Goal: Use online tool/utility: Utilize a website feature to perform a specific function

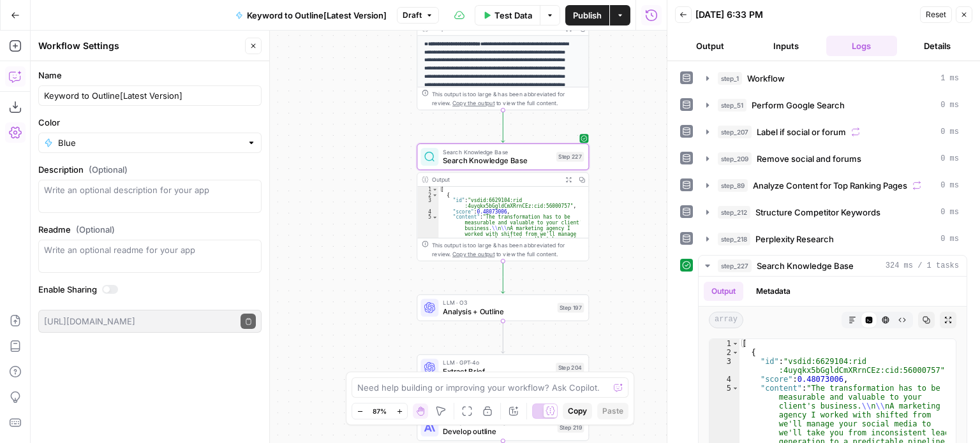
scroll to position [156, 0]
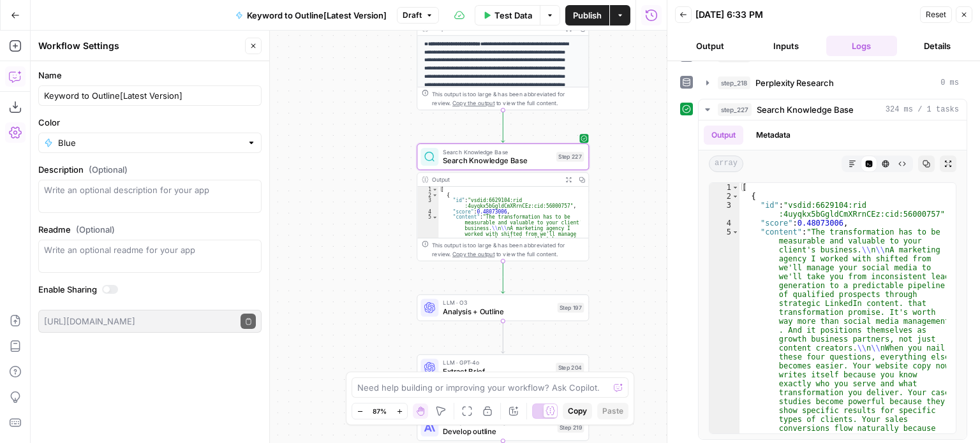
click at [279, 173] on div "Workflow Input Settings Inputs Workflow Workflow Step 1 Output Expand Output Co…" at bounding box center [349, 237] width 636 height 413
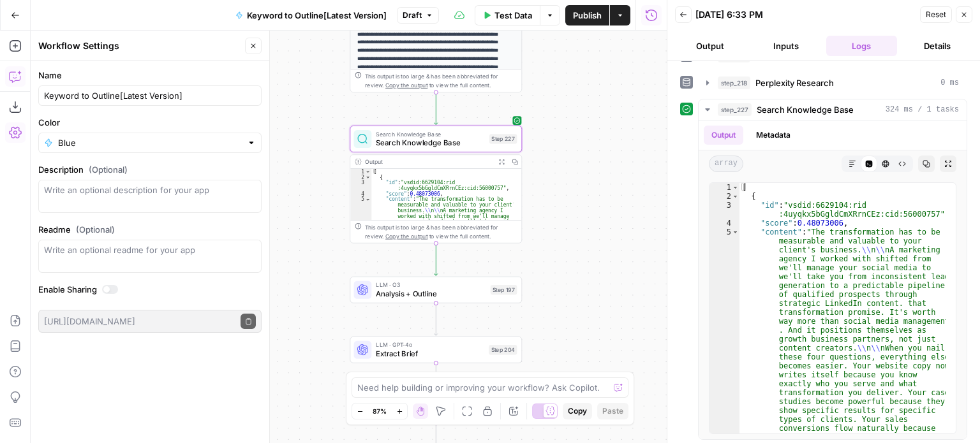
click at [584, 279] on div "Workflow Input Settings Inputs Workflow Workflow Step 1 Output Expand Output Co…" at bounding box center [349, 237] width 636 height 413
type textarea "**********"
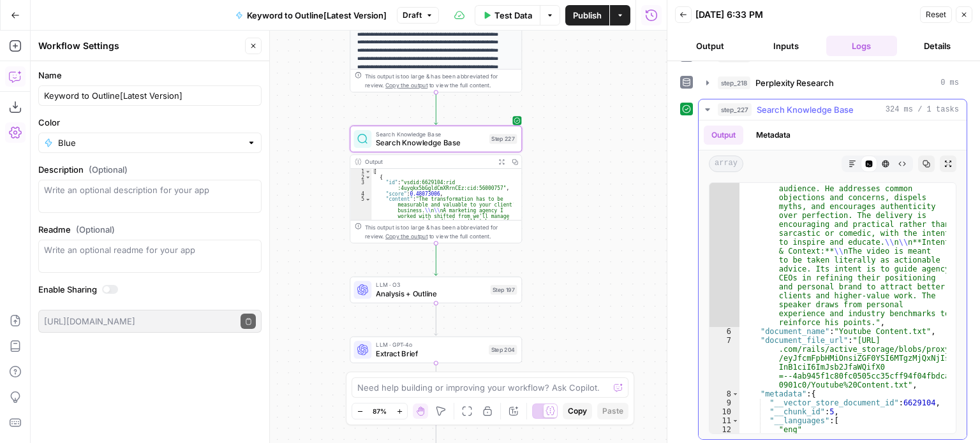
scroll to position [1045, 0]
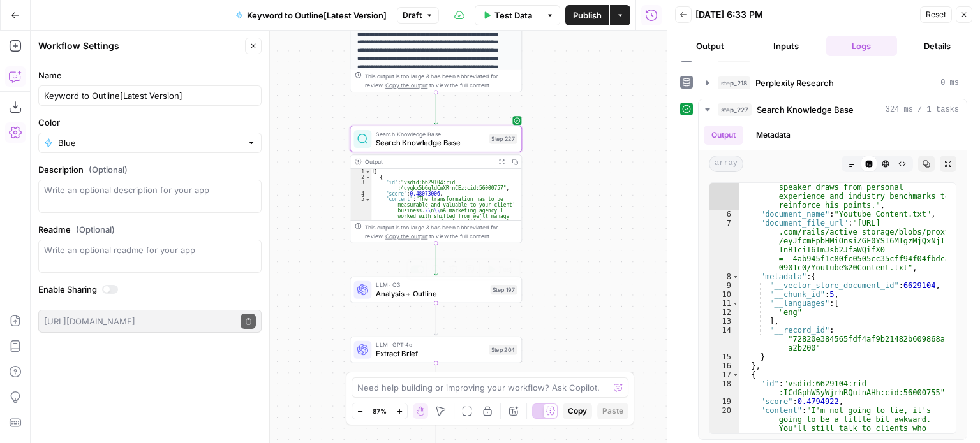
click at [406, 297] on span "Analysis + Outline" at bounding box center [431, 293] width 110 height 11
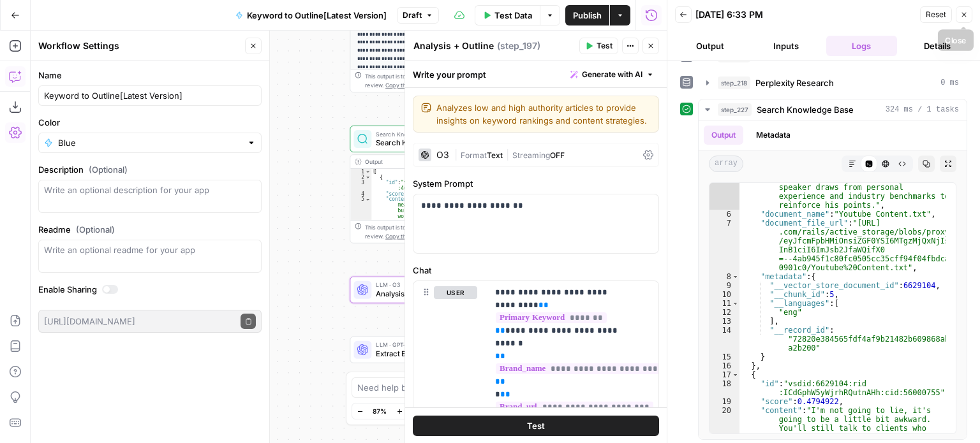
click at [965, 15] on icon "button" at bounding box center [964, 15] width 4 height 4
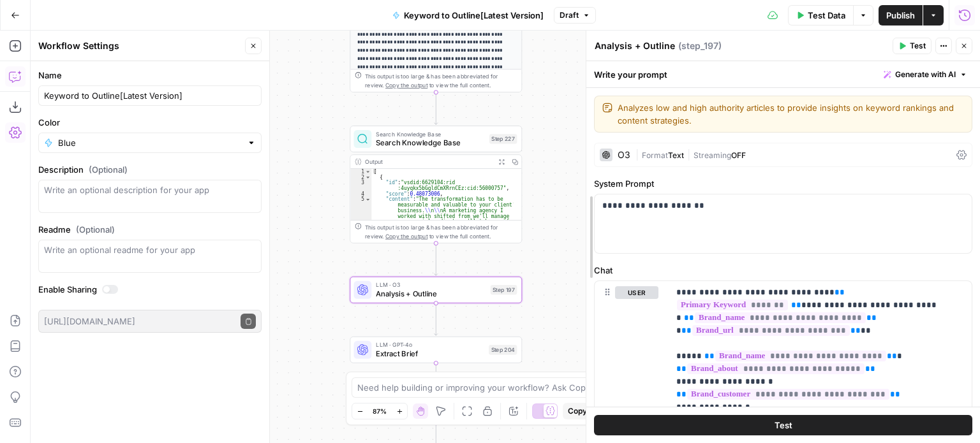
drag, startPoint x: 720, startPoint y: 191, endPoint x: 588, endPoint y: 179, distance: 132.6
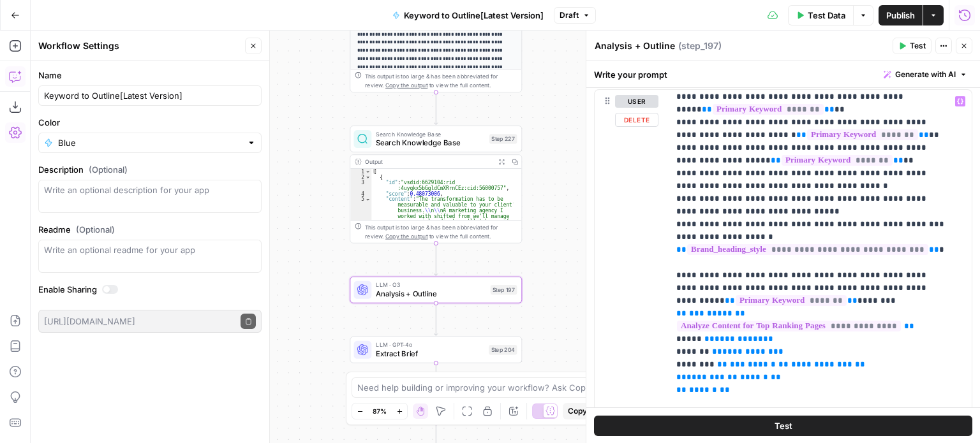
scroll to position [766, 0]
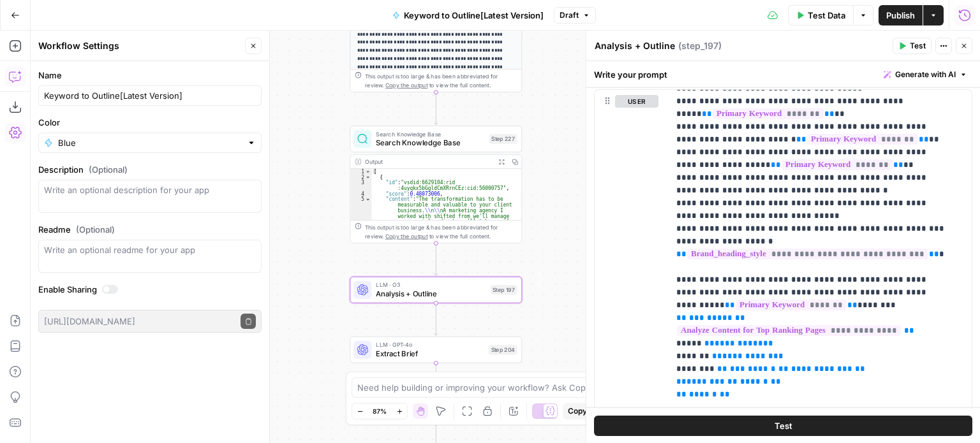
drag, startPoint x: 325, startPoint y: 256, endPoint x: 292, endPoint y: 130, distance: 131.2
click at [314, 157] on div "Workflow Input Settings Inputs Workflow Workflow Step 1 Output Expand Output Co…" at bounding box center [505, 237] width 949 height 413
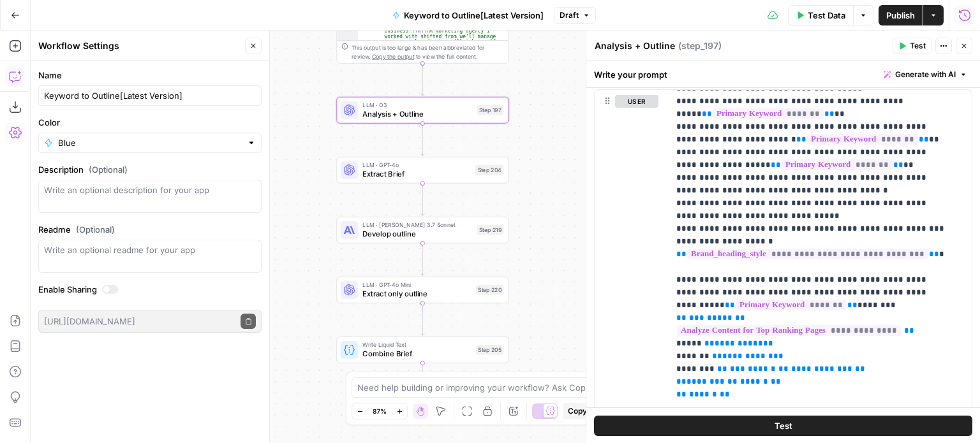
drag, startPoint x: 318, startPoint y: 293, endPoint x: 316, endPoint y: 193, distance: 100.2
click at [316, 193] on div "Workflow Input Settings Inputs Workflow Workflow Step 1 Output Expand Output Co…" at bounding box center [505, 237] width 949 height 413
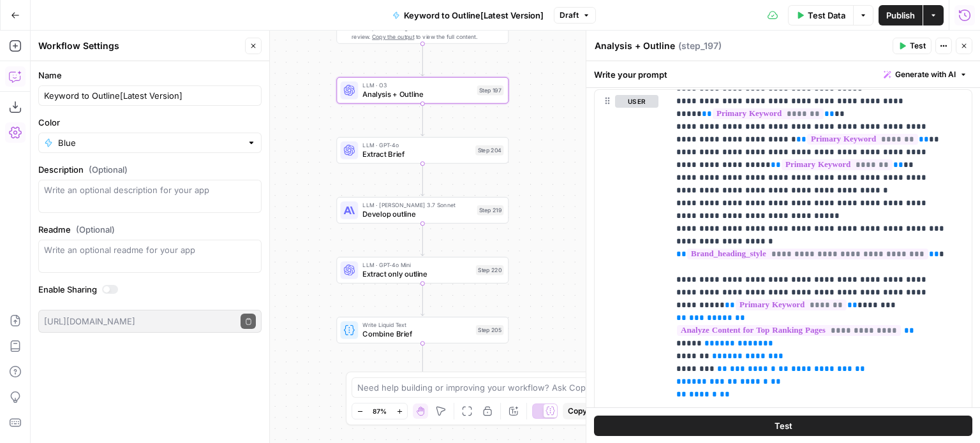
drag, startPoint x: 309, startPoint y: 262, endPoint x: 316, endPoint y: 221, distance: 41.4
click at [316, 220] on div "Workflow Input Settings Inputs Workflow Workflow Step 1 Output Expand Output Co…" at bounding box center [505, 237] width 949 height 413
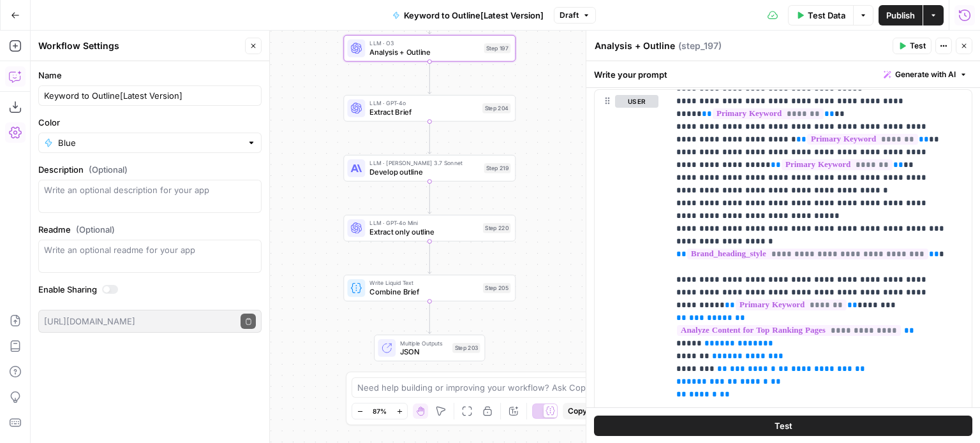
drag, startPoint x: 313, startPoint y: 196, endPoint x: 371, endPoint y: 251, distance: 79.4
click at [311, 181] on div "Workflow Input Settings Inputs Workflow Workflow Step 1 Output Expand Output Co…" at bounding box center [505, 237] width 949 height 413
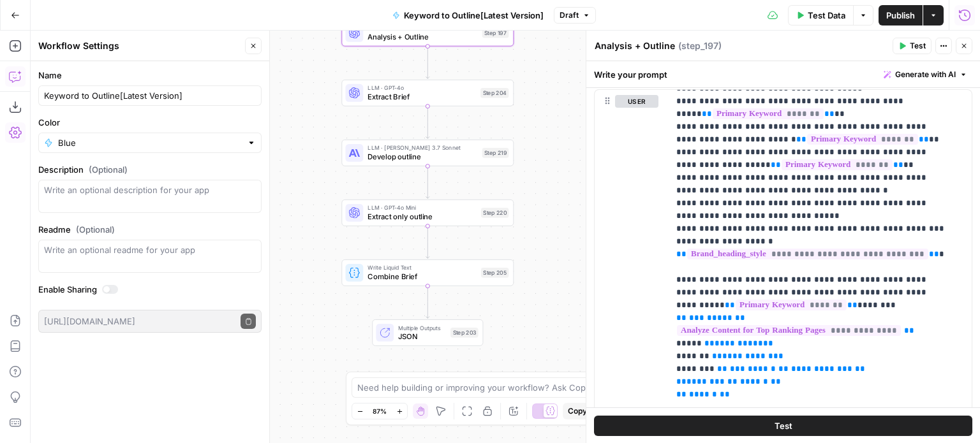
click at [393, 276] on span "Combine Brief" at bounding box center [421, 276] width 109 height 11
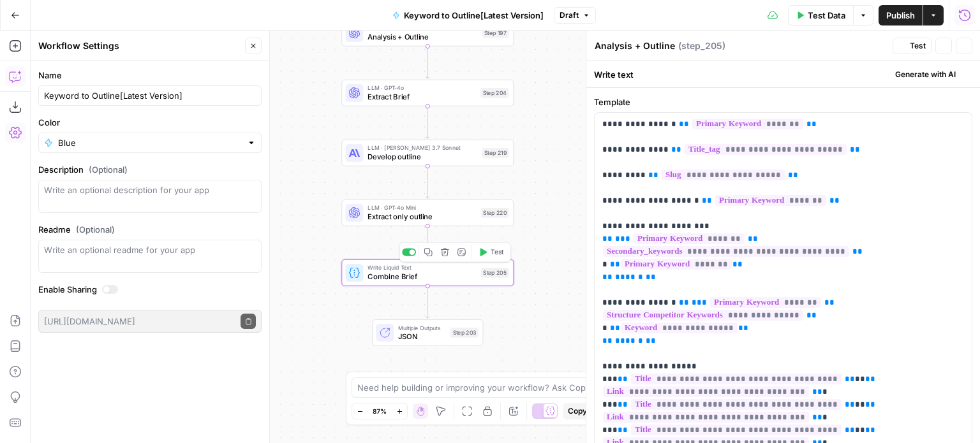
type textarea "Combine Brief"
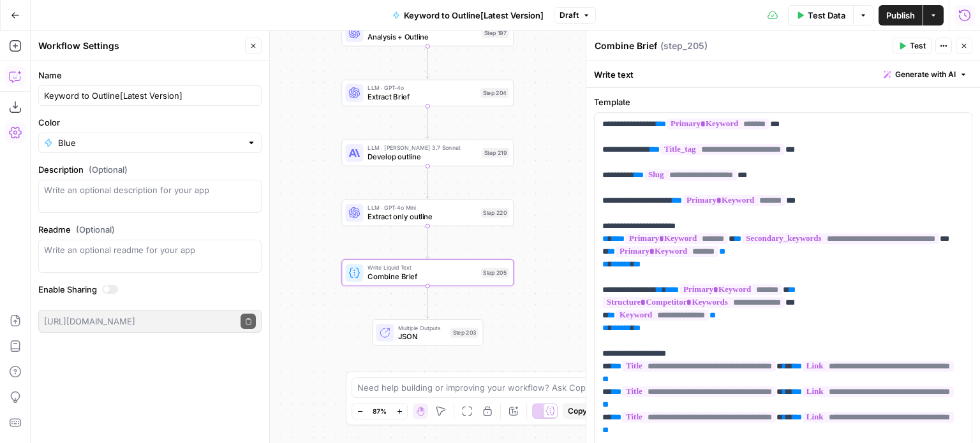
drag, startPoint x: 333, startPoint y: 356, endPoint x: 390, endPoint y: 293, distance: 85.4
click at [375, 313] on div "Workflow Input Settings Inputs Workflow Workflow Step 1 Output Expand Output Co…" at bounding box center [505, 237] width 949 height 413
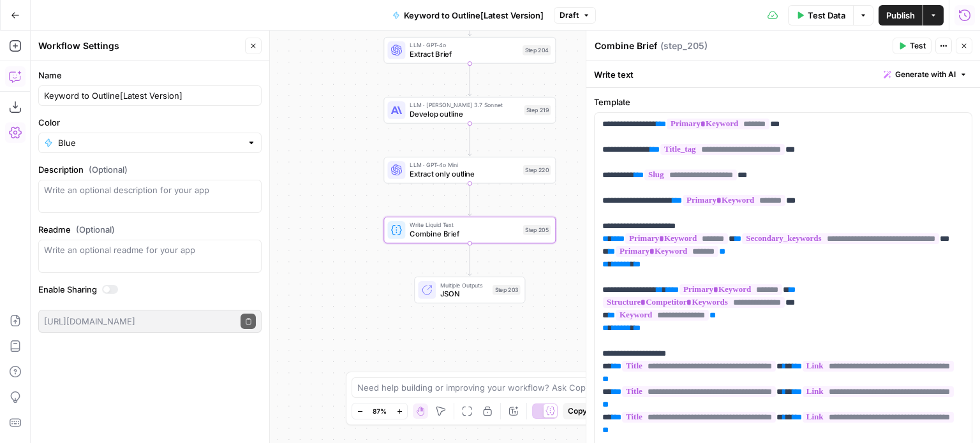
click at [965, 44] on icon "button" at bounding box center [964, 46] width 4 height 4
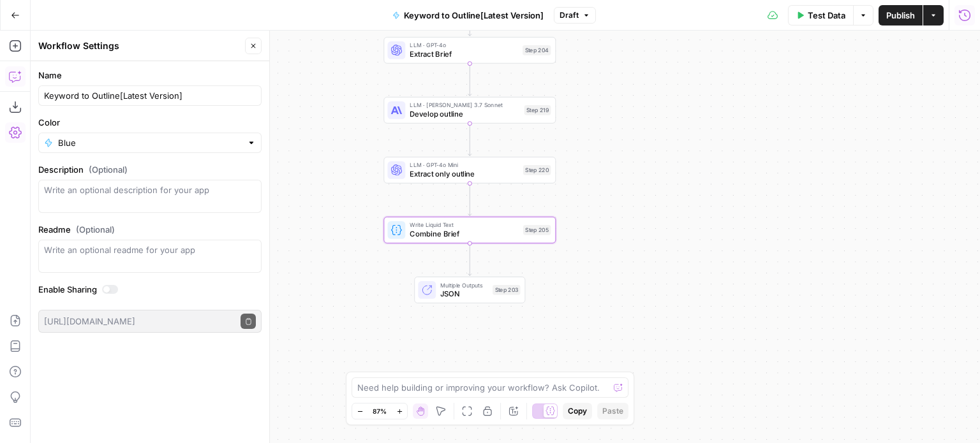
click at [679, 201] on div "Workflow Input Settings Inputs Workflow Workflow Step 1 Output Expand Output Co…" at bounding box center [505, 237] width 949 height 413
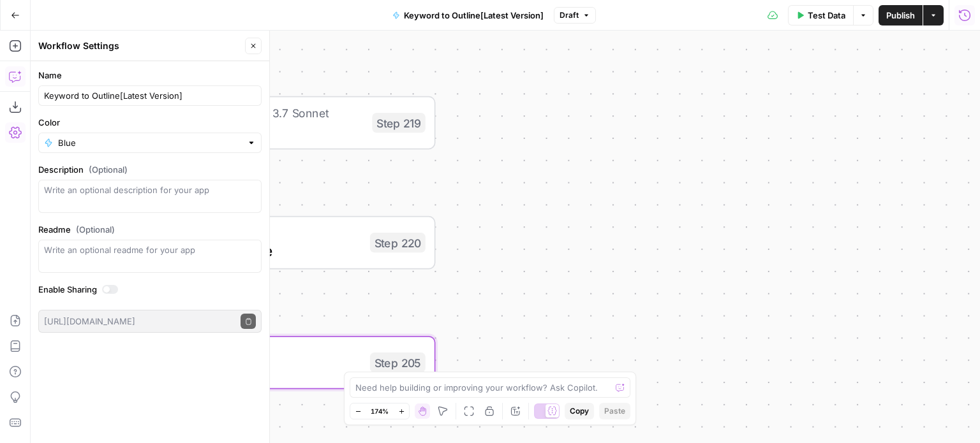
click at [689, 186] on div "Workflow Input Settings Inputs Workflow Workflow Step 1 Output Expand Output Co…" at bounding box center [505, 237] width 949 height 413
click at [870, 208] on div "Workflow Input Settings Inputs Workflow Workflow Step 1 Output Expand Output Co…" at bounding box center [505, 237] width 949 height 413
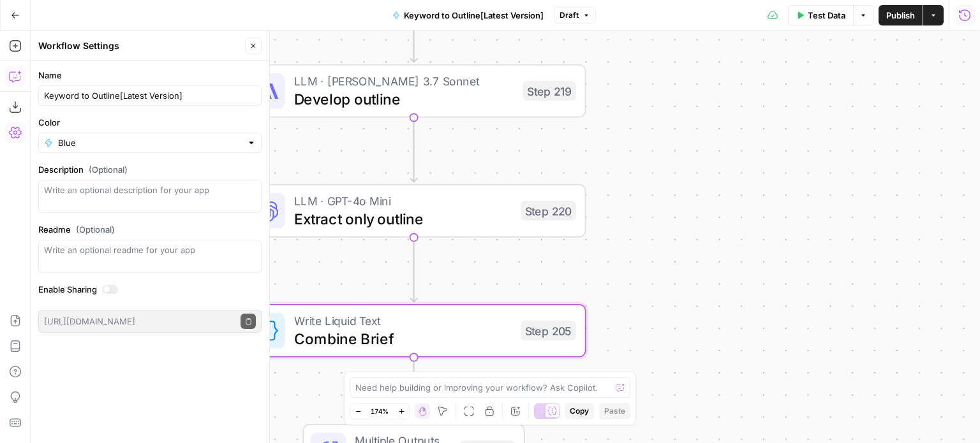
drag, startPoint x: 769, startPoint y: 152, endPoint x: 834, endPoint y: 114, distance: 75.3
click at [820, 121] on div "Workflow Input Settings Inputs Workflow Workflow Step 1 Output Expand Output Co…" at bounding box center [505, 237] width 949 height 413
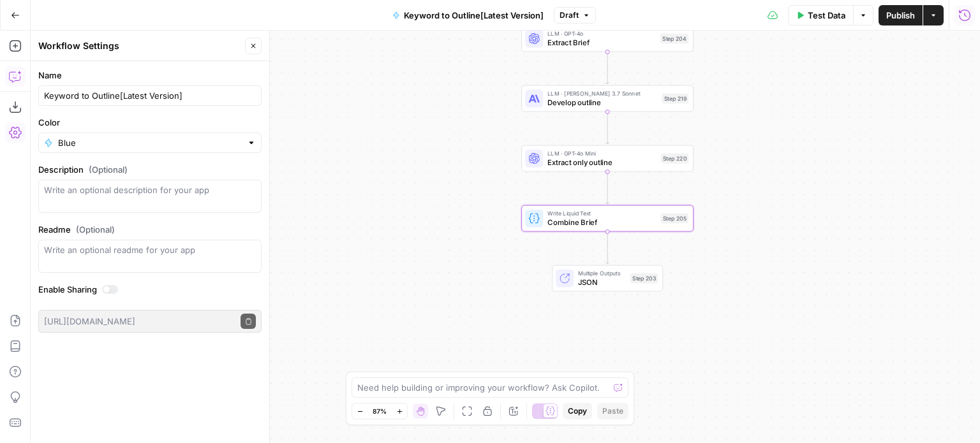
drag, startPoint x: 785, startPoint y: 127, endPoint x: 753, endPoint y: 267, distance: 143.9
click at [753, 267] on div "Workflow Input Settings Inputs Workflow Workflow Step 1 Output Expand Output Co…" at bounding box center [505, 237] width 949 height 413
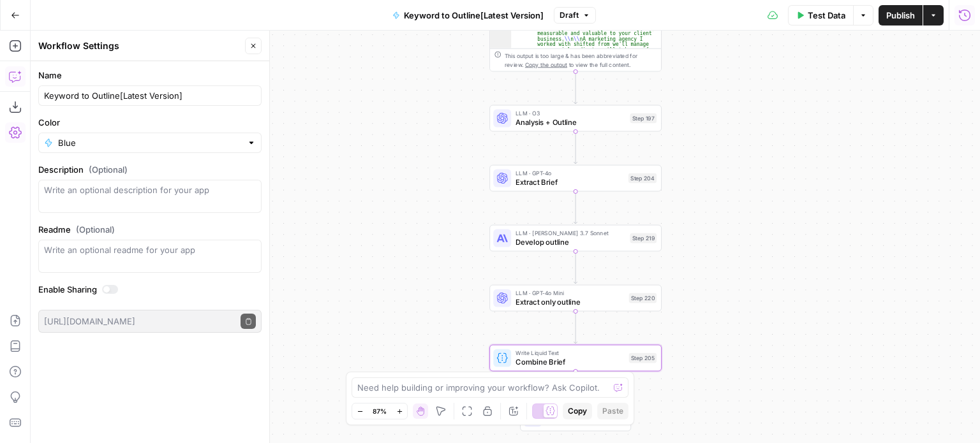
click at [735, 295] on div "Workflow Input Settings Inputs Workflow Workflow Step 1 Output Expand Output Co…" at bounding box center [505, 237] width 949 height 413
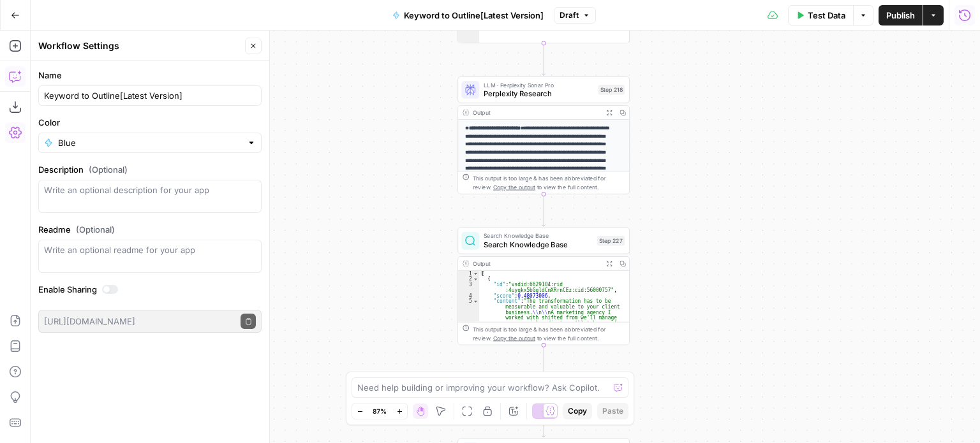
drag, startPoint x: 715, startPoint y: 158, endPoint x: 699, endPoint y: 297, distance: 140.6
click at [700, 298] on div "Workflow Input Settings Inputs Workflow Workflow Step 1 Output Expand Output Co…" at bounding box center [505, 237] width 949 height 413
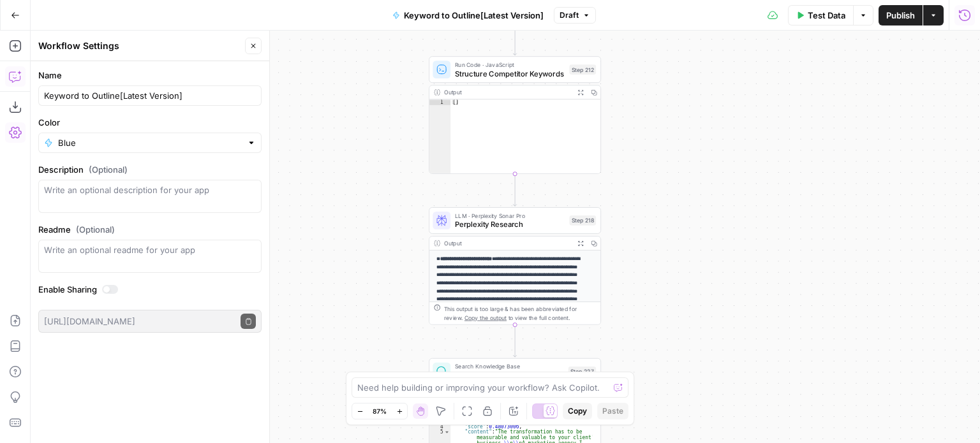
drag, startPoint x: 697, startPoint y: 148, endPoint x: 669, endPoint y: 275, distance: 130.2
click at [669, 275] on div "Workflow Input Settings Inputs Workflow Workflow Step 1 Output Expand Output Co…" at bounding box center [505, 237] width 949 height 413
click at [494, 216] on span "LLM · Perplexity Sonar Pro" at bounding box center [510, 215] width 110 height 9
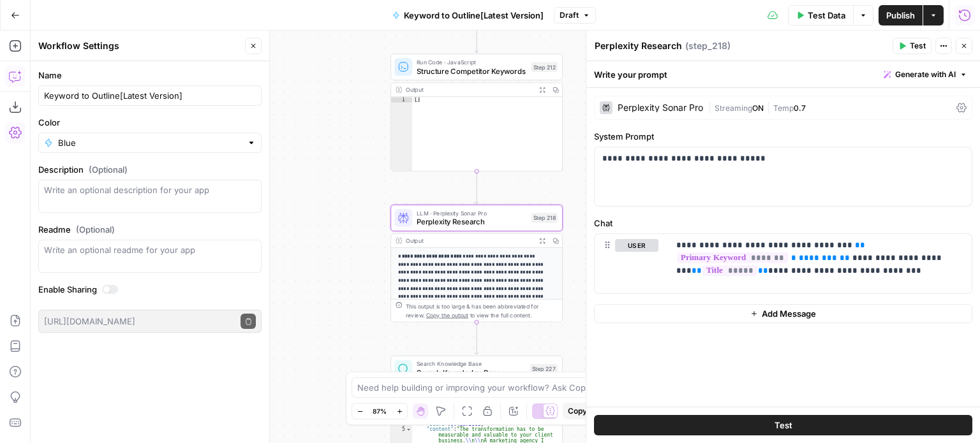
drag, startPoint x: 353, startPoint y: 207, endPoint x: 315, endPoint y: 204, distance: 38.4
click at [315, 204] on div "Workflow Input Settings Inputs Workflow Workflow Step 1 Output Expand Output Co…" at bounding box center [505, 237] width 949 height 413
click at [242, 43] on div "Workflow Settings Close" at bounding box center [149, 46] width 223 height 17
click at [255, 47] on icon "button" at bounding box center [253, 46] width 4 height 4
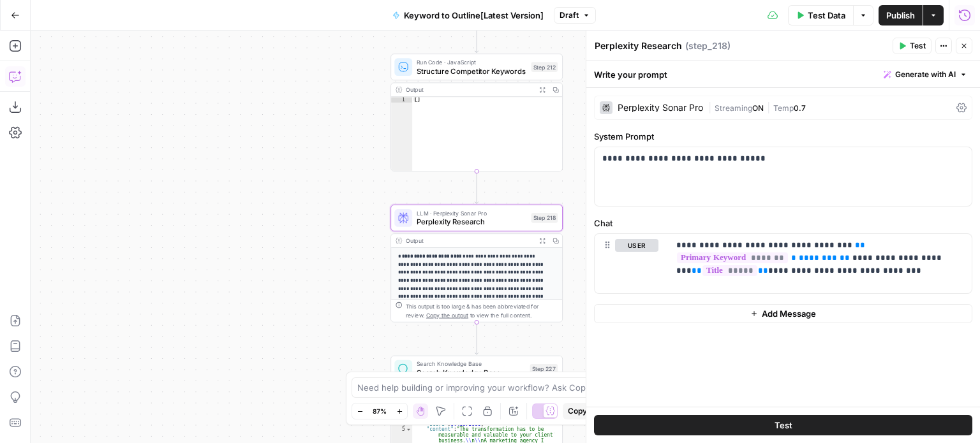
click at [244, 119] on div "Workflow Input Settings Inputs Workflow Workflow Step 1 Output Expand Output Co…" at bounding box center [505, 237] width 949 height 413
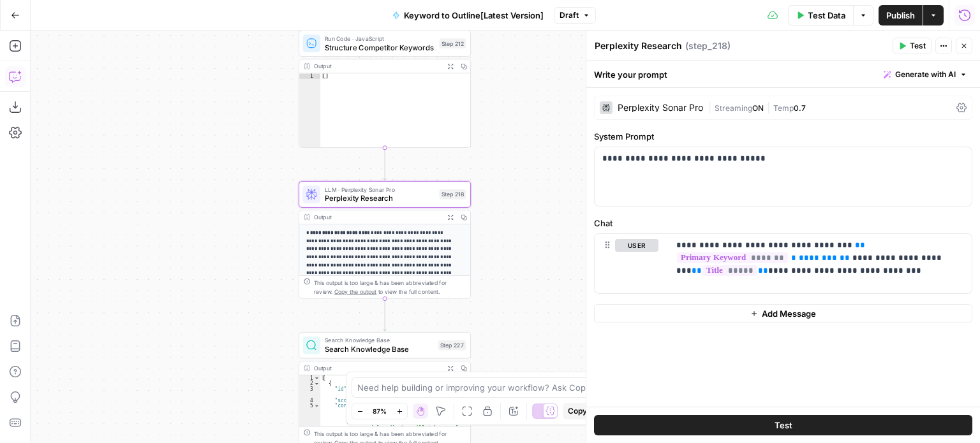
click at [894, 68] on button "Generate with AI" at bounding box center [925, 74] width 94 height 17
click at [770, 261] on p "**********" at bounding box center [820, 258] width 288 height 38
click at [917, 70] on span "Generate with AI" at bounding box center [925, 74] width 61 height 11
click at [890, 138] on div "Improve your existing prompt" at bounding box center [907, 143] width 107 height 11
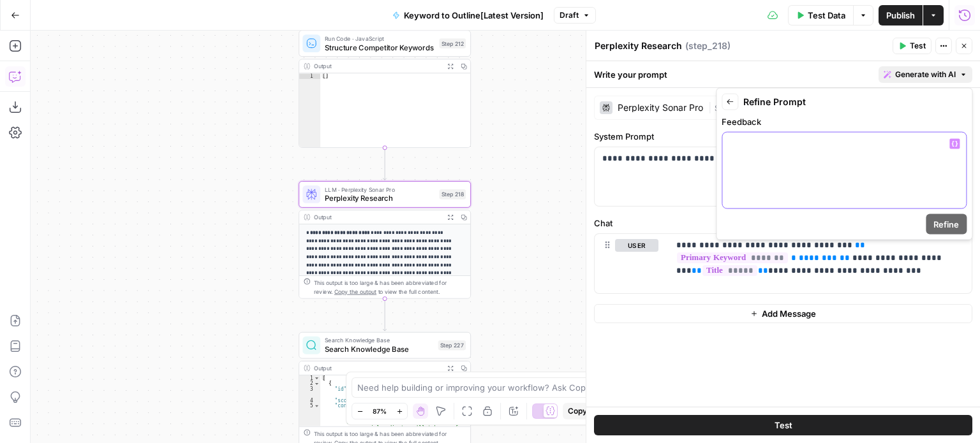
click at [778, 160] on div at bounding box center [844, 171] width 244 height 76
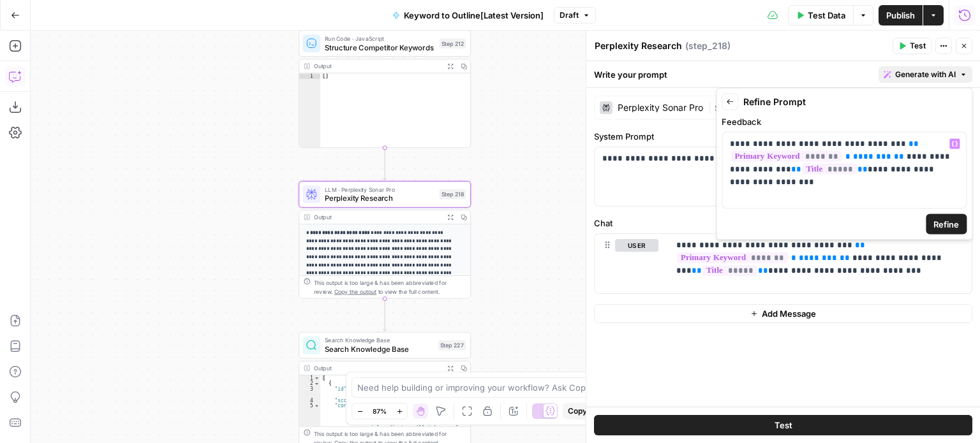
click at [947, 226] on span "Refine" at bounding box center [946, 224] width 26 height 13
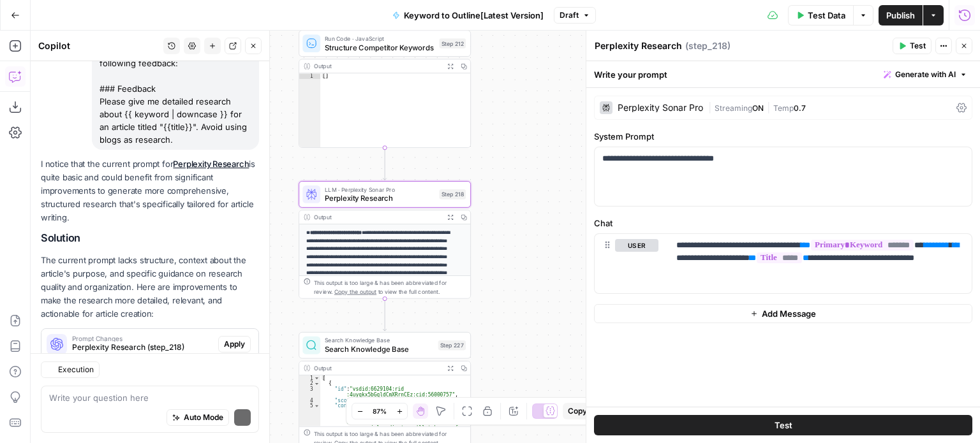
scroll to position [160, 0]
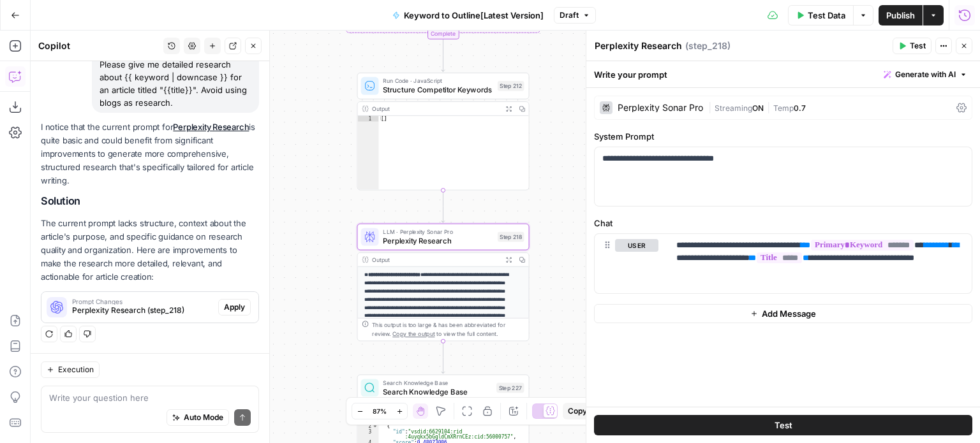
click at [224, 307] on span "Apply" at bounding box center [234, 307] width 21 height 11
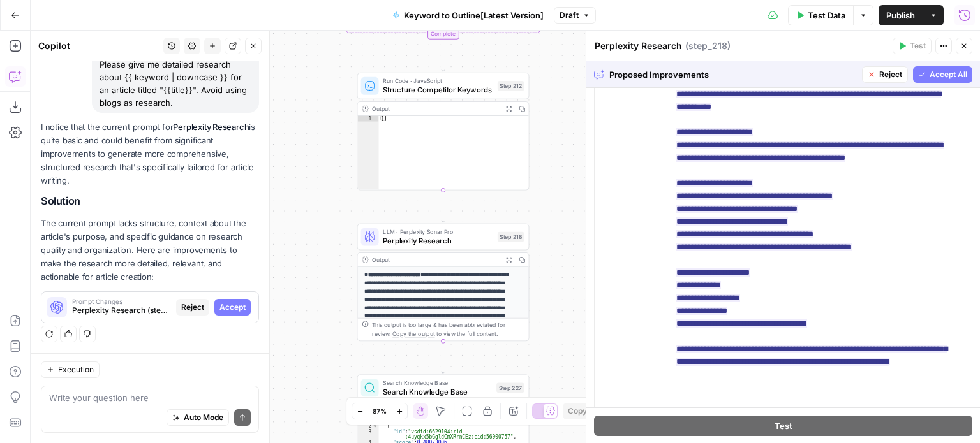
click at [930, 74] on span "Accept All" at bounding box center [949, 74] width 38 height 11
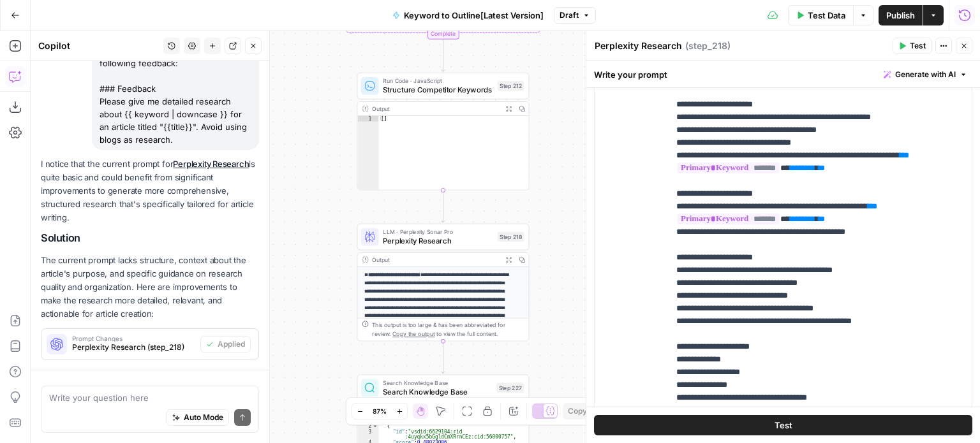
scroll to position [181, 0]
